Goal: Task Accomplishment & Management: Complete application form

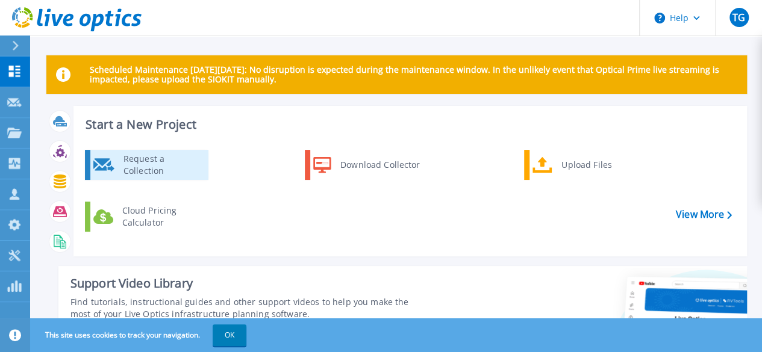
click at [163, 163] on div "Request a Collection" at bounding box center [161, 165] width 88 height 24
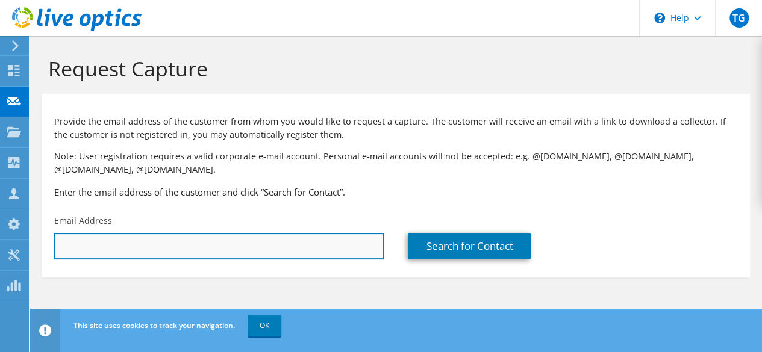
click at [282, 252] on input "text" at bounding box center [218, 246] width 329 height 26
type input "o"
paste input "Omar Valerio <ovalerio@wcsmiami.org>"
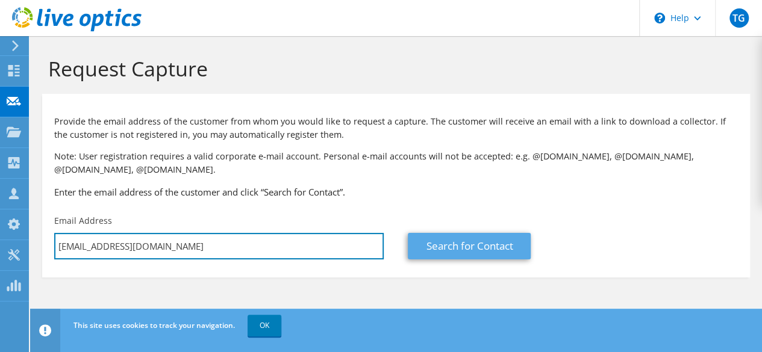
type input "ovalerio@wcsmiami.org"
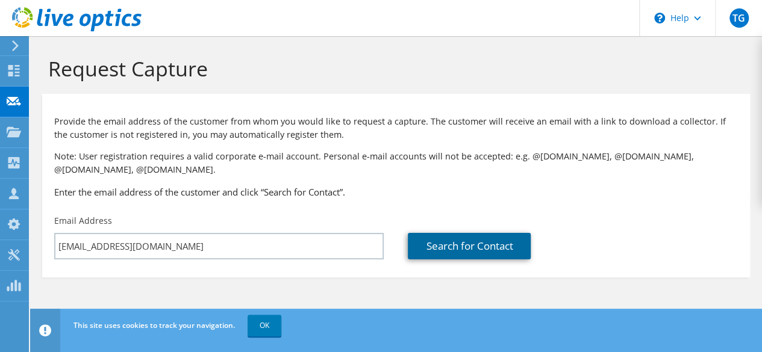
click at [489, 249] on link "Search for Contact" at bounding box center [469, 246] width 123 height 26
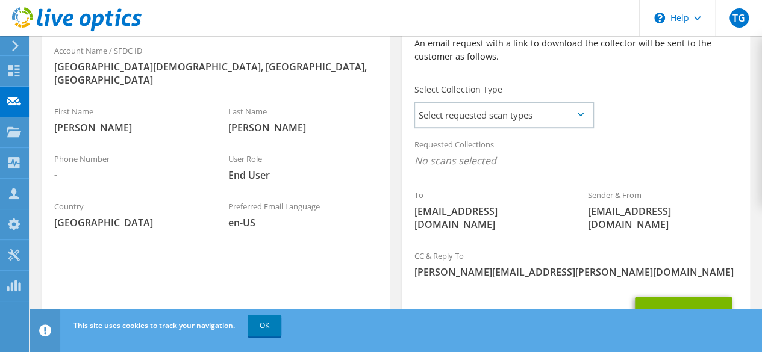
scroll to position [306, 0]
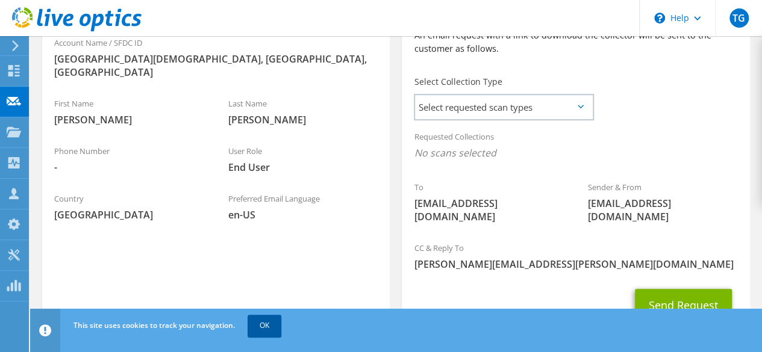
click at [260, 320] on link "OK" at bounding box center [264, 326] width 34 height 22
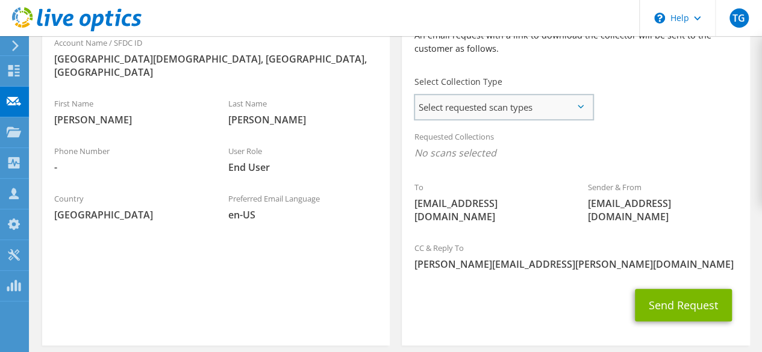
click at [586, 105] on span "Select requested scan types" at bounding box center [503, 107] width 177 height 24
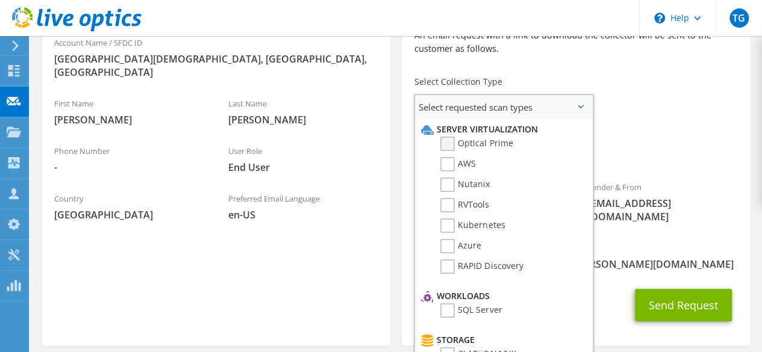
click at [453, 148] on label "Optical Prime" at bounding box center [476, 144] width 72 height 14
click at [0, 0] on input "Optical Prime" at bounding box center [0, 0] width 0 height 0
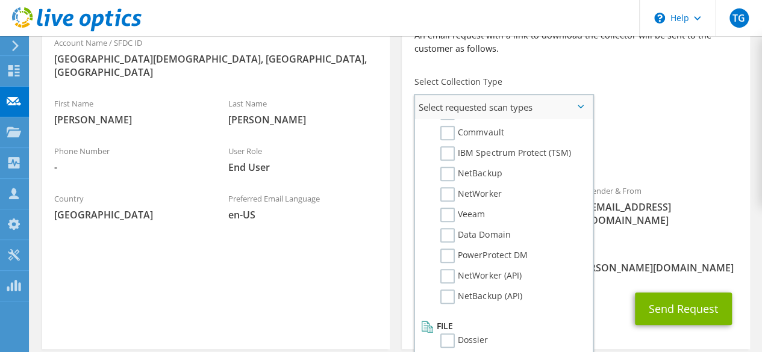
scroll to position [0, 0]
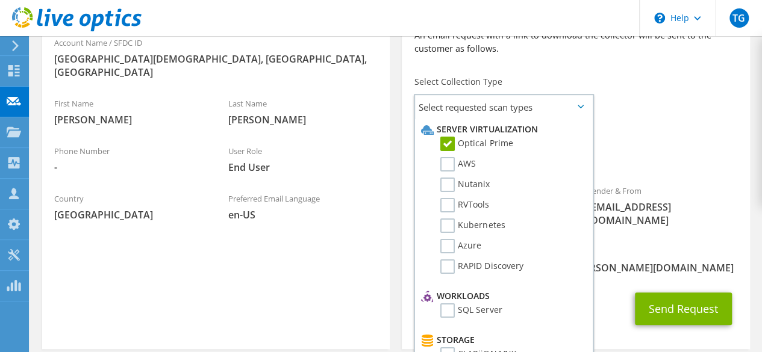
click at [657, 116] on div "To ovalerio@wcsmiami.org Sender & From liveoptics@liveoptics.com" at bounding box center [575, 114] width 347 height 249
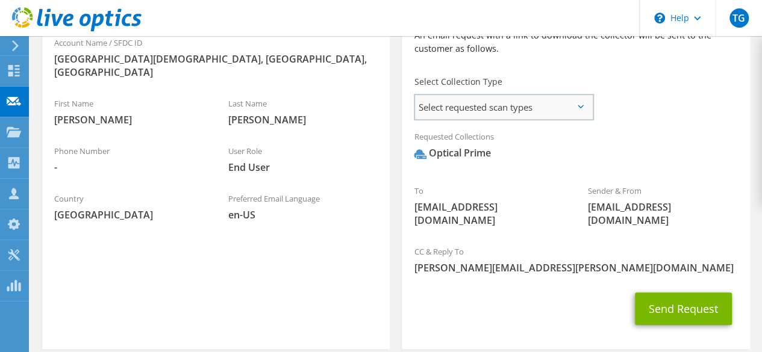
click at [550, 109] on span "Select requested scan types" at bounding box center [503, 107] width 177 height 24
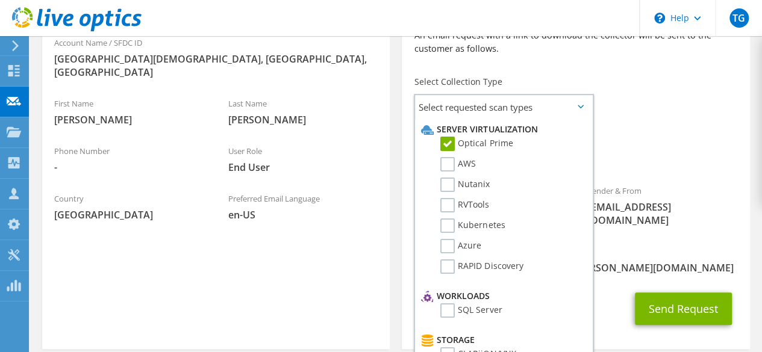
click at [641, 142] on div "Requested Collections No scans selected Optical Prime" at bounding box center [575, 148] width 347 height 48
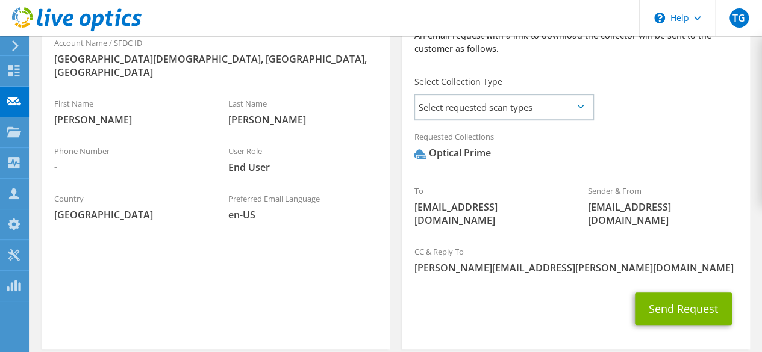
scroll to position [350, 0]
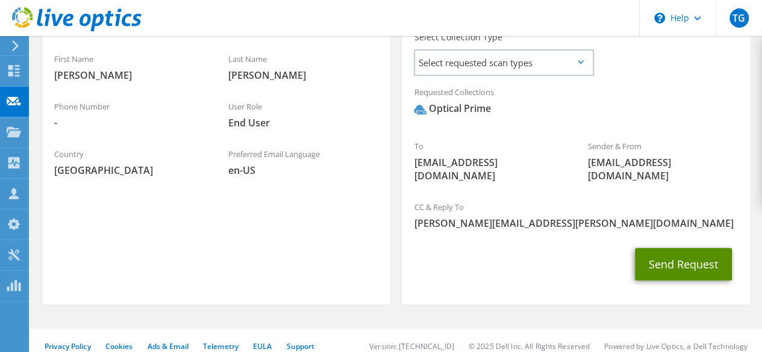
click at [717, 256] on button "Send Request" at bounding box center [683, 264] width 97 height 33
